Goal: Task Accomplishment & Management: Use online tool/utility

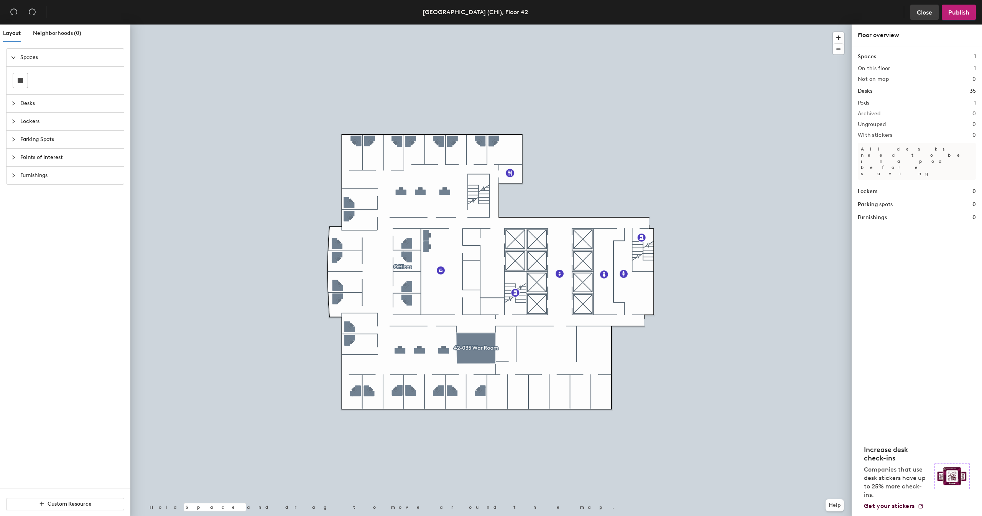
click at [930, 13] on span "Close" at bounding box center [923, 12] width 15 height 7
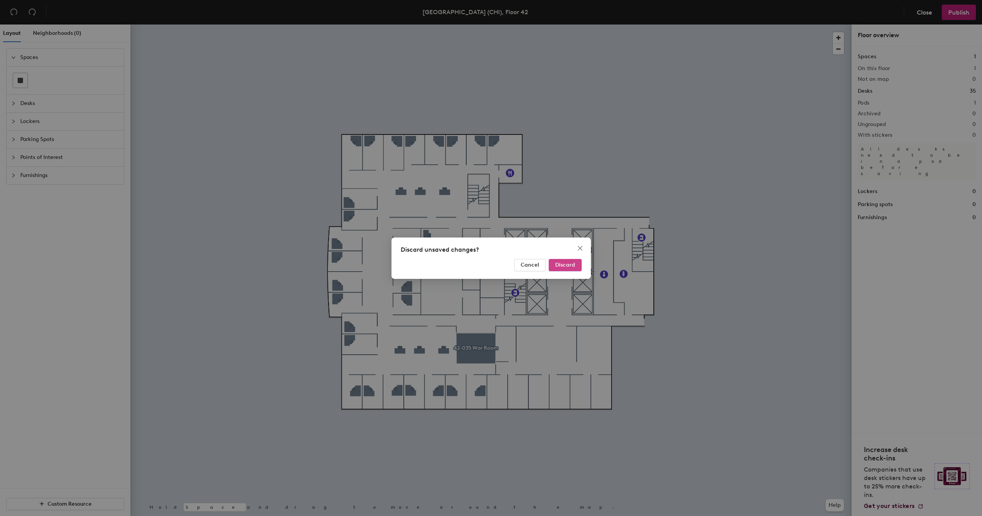
click at [565, 266] on span "Discard" at bounding box center [565, 265] width 20 height 7
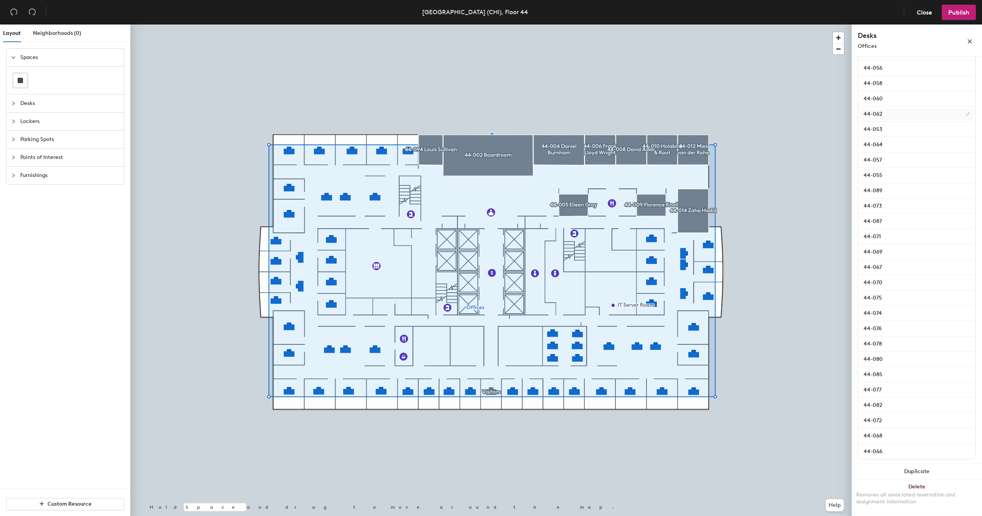
scroll to position [572, 0]
click at [892, 152] on input "44-052" at bounding box center [916, 152] width 114 height 11
click at [887, 380] on input "44-035" at bounding box center [916, 379] width 114 height 11
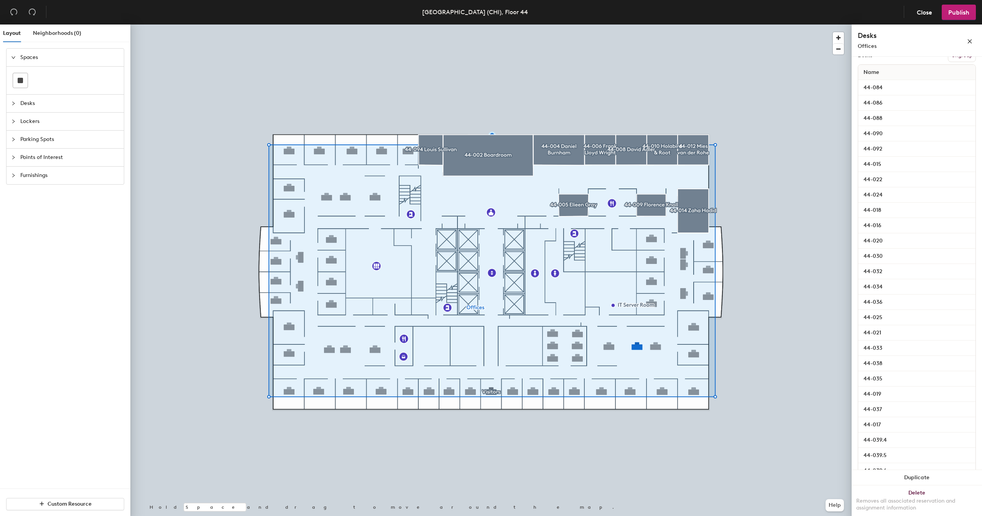
scroll to position [0, 0]
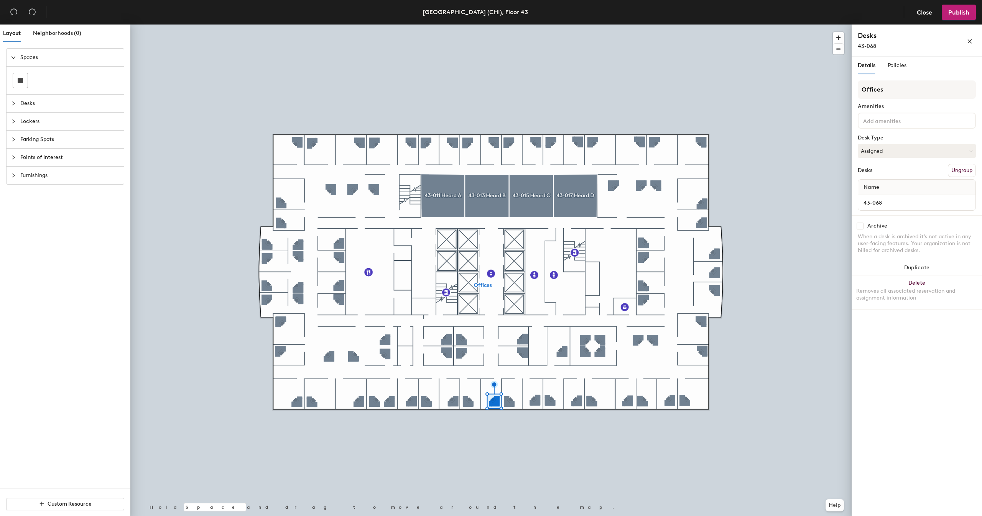
click at [966, 170] on button "Ungroup" at bounding box center [962, 170] width 28 height 13
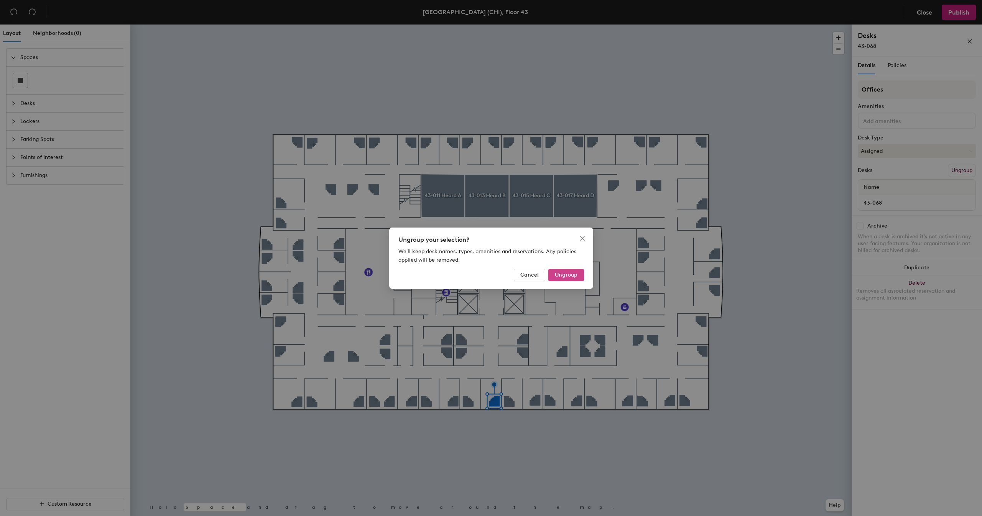
click at [568, 278] on span "Ungroup" at bounding box center [566, 275] width 23 height 7
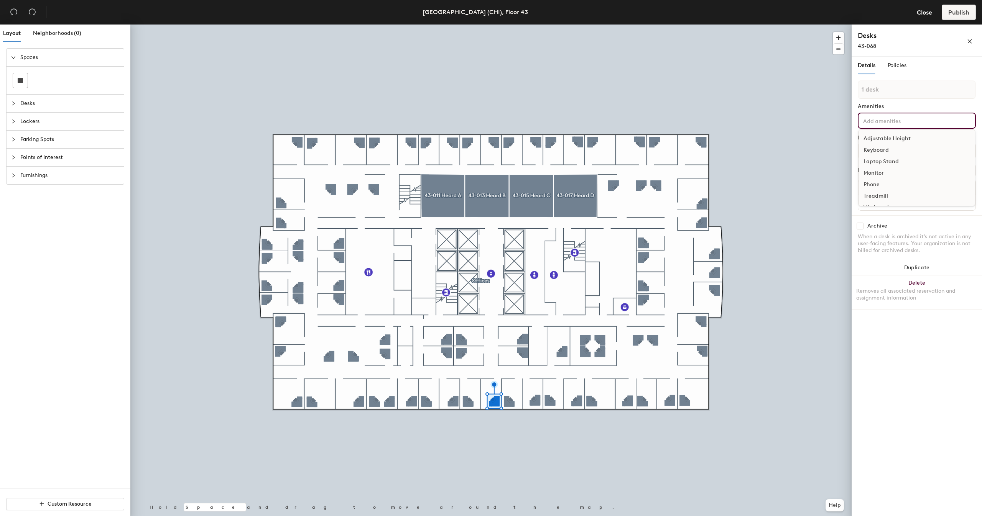
click at [890, 120] on input at bounding box center [895, 120] width 69 height 9
click at [885, 329] on div "Details Policies 1 desk Amenities Adjustable Height Keyboard Laptop Stand Monit…" at bounding box center [916, 288] width 130 height 463
click at [948, 169] on button "Create group" at bounding box center [956, 170] width 40 height 13
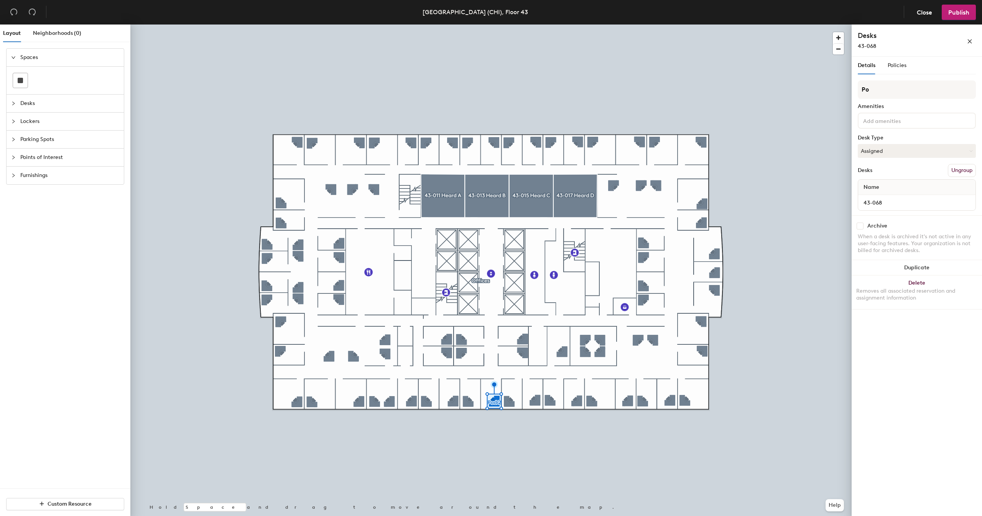
type input "P"
type input "Visiting Attorney Offices"
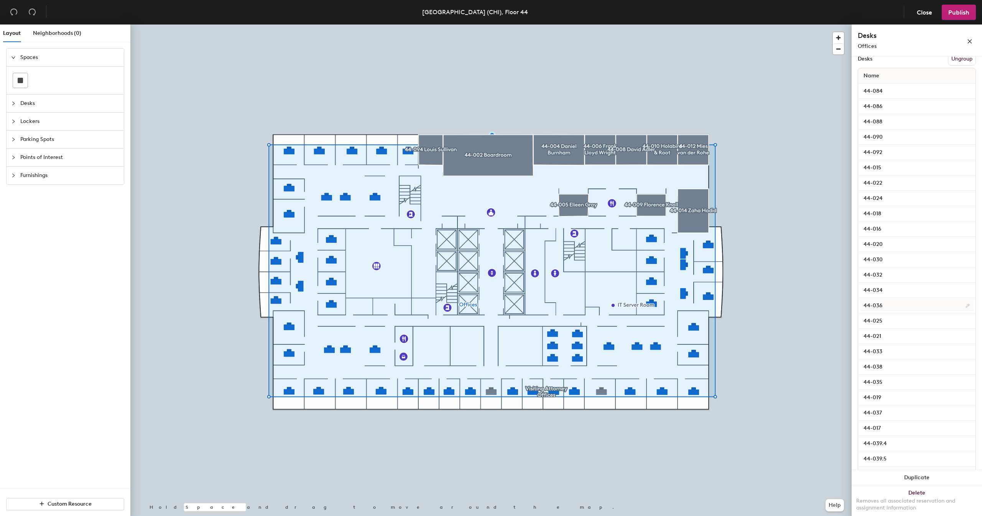
scroll to position [115, 0]
click at [897, 363] on input "44-038" at bounding box center [916, 363] width 114 height 11
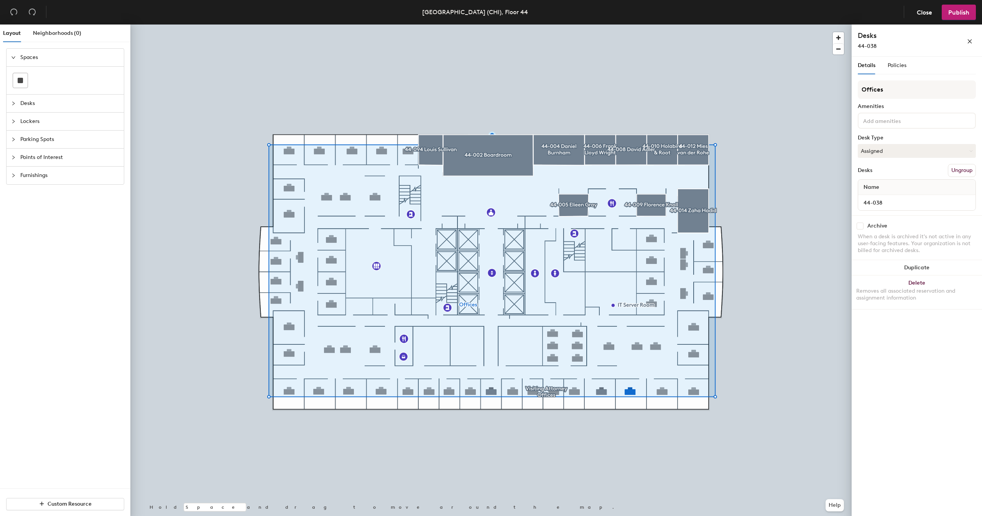
scroll to position [0, 0]
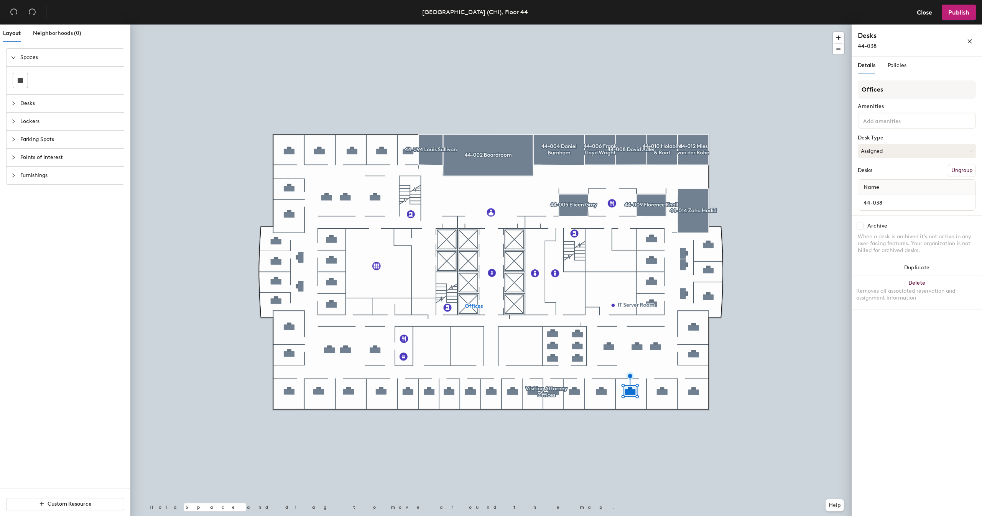
click at [957, 172] on button "Ungroup" at bounding box center [962, 170] width 28 height 13
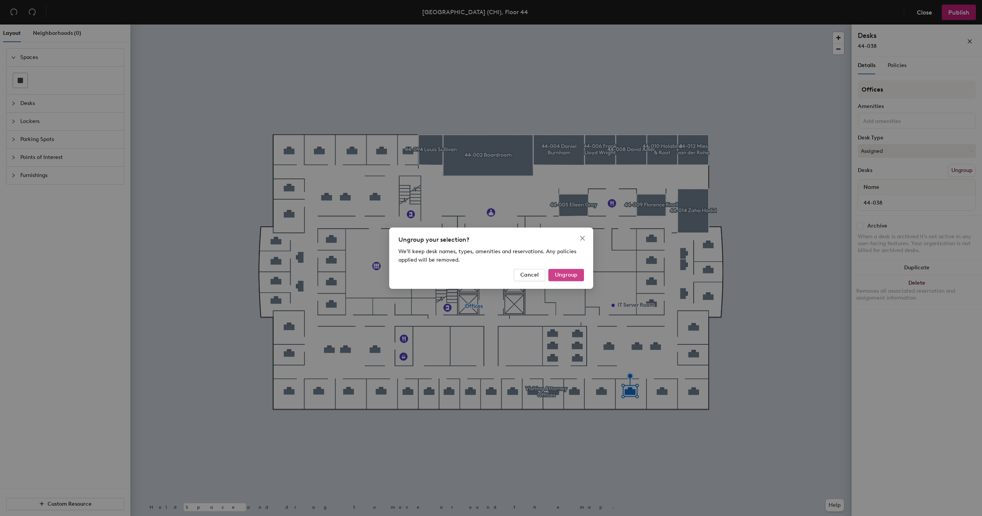
click at [560, 277] on span "Ungroup" at bounding box center [566, 275] width 23 height 7
